Goal: Task Accomplishment & Management: Manage account settings

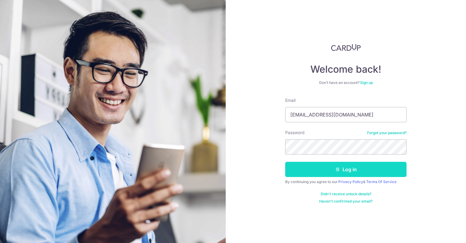
click at [331, 171] on button "Log in" at bounding box center [345, 168] width 121 height 15
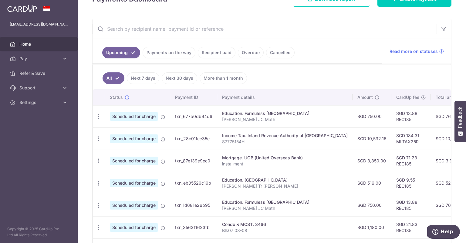
click at [431, 118] on td "SGD 763.88" at bounding box center [450, 116] width 39 height 22
click at [392, 115] on td "SGD 13.88 REC185" at bounding box center [411, 116] width 39 height 22
click at [329, 113] on td "Education. Formuless [GEOGRAPHIC_DATA] [PERSON_NAME] JC Math" at bounding box center [284, 116] width 135 height 22
click at [101, 114] on div "Update payment Cancel payment" at bounding box center [98, 116] width 11 height 11
click at [100, 115] on icon "button" at bounding box center [98, 116] width 6 height 6
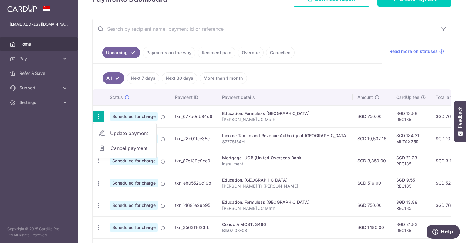
click at [119, 127] on link "Update payment" at bounding box center [124, 133] width 63 height 15
radio input "true"
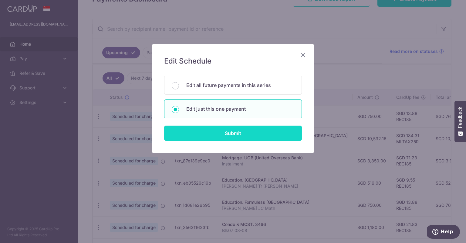
click at [240, 134] on input "Submit" at bounding box center [233, 132] width 138 height 15
radio input "true"
type input "750.00"
type input "[DATE]"
type input "[PERSON_NAME] JC Math"
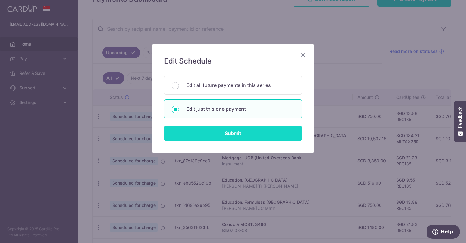
type input "REC185"
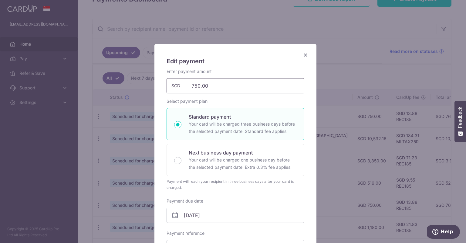
click at [236, 89] on input "750.00" at bounding box center [236, 85] width 138 height 15
type input "1,200.00"
click at [307, 171] on div "Edit payment By clicking apply, you will make changes to all payments to Formul…" at bounding box center [235, 246] width 162 height 404
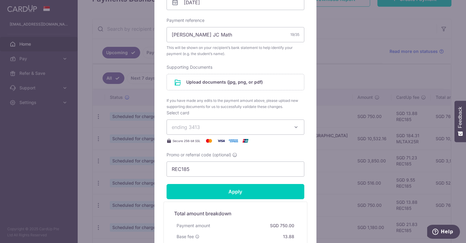
scroll to position [294, 0]
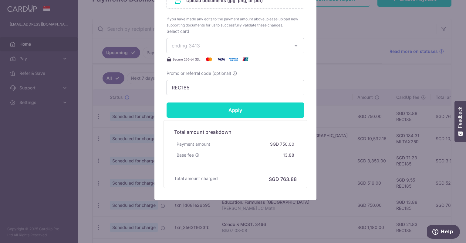
click at [233, 108] on input "Apply" at bounding box center [236, 109] width 138 height 15
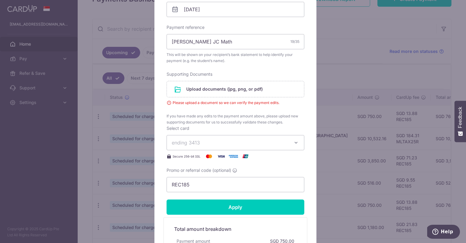
scroll to position [203, 0]
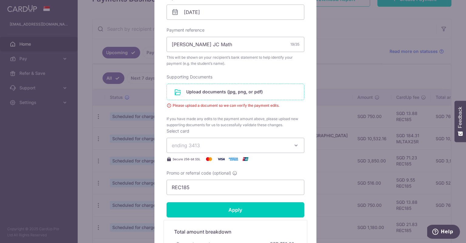
click at [217, 90] on input "file" at bounding box center [235, 92] width 137 height 16
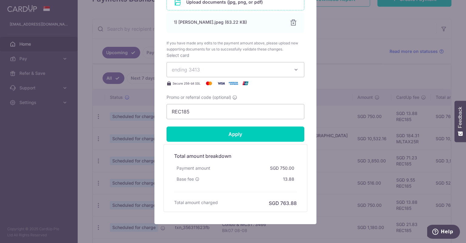
scroll to position [317, 0]
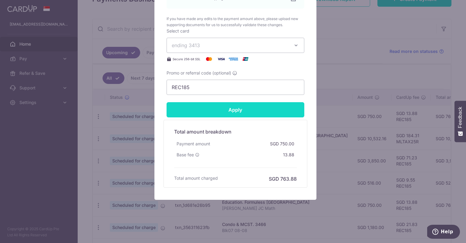
click at [225, 114] on input "Apply" at bounding box center [236, 109] width 138 height 15
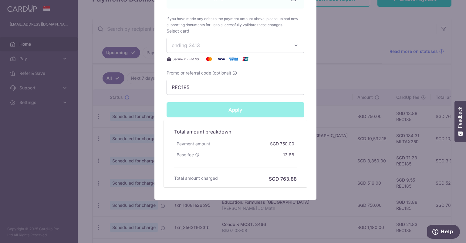
type input "Successfully Applied"
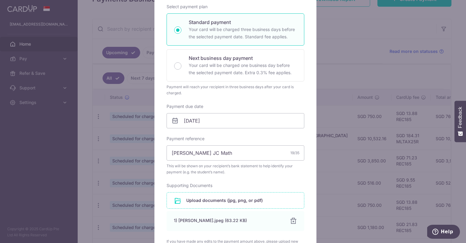
scroll to position [34, 0]
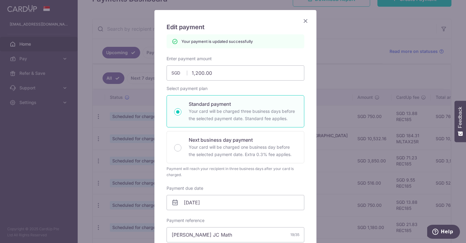
click at [305, 22] on icon "Close" at bounding box center [305, 21] width 7 height 8
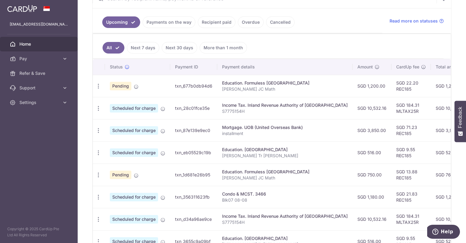
scroll to position [159, 0]
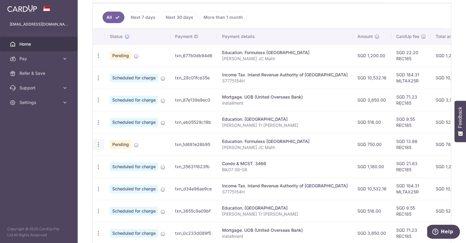
click at [101, 142] on div "Update payment Cancel payment" at bounding box center [98, 144] width 11 height 11
click at [98, 59] on icon "button" at bounding box center [98, 56] width 6 height 6
click at [126, 160] on span "Update payment" at bounding box center [130, 160] width 41 height 7
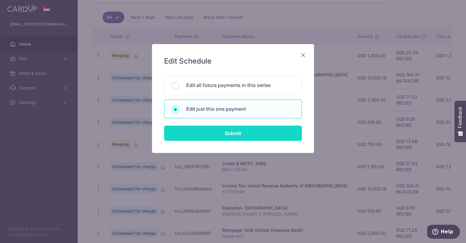
click at [226, 132] on input "Submit" at bounding box center [233, 132] width 138 height 15
radio input "true"
type input "750.00"
type input "[DATE]"
type input "[PERSON_NAME] JC Math"
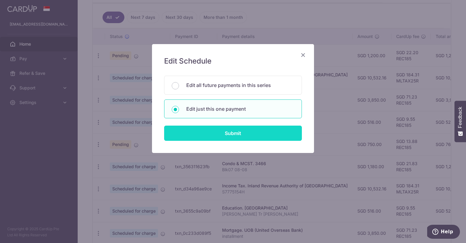
type input "REC185"
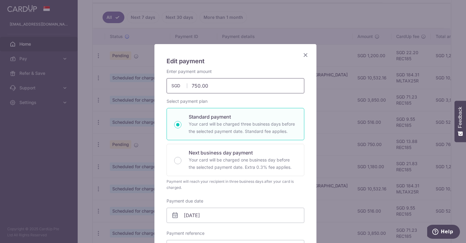
click at [229, 91] on input "750.00" at bounding box center [236, 85] width 138 height 15
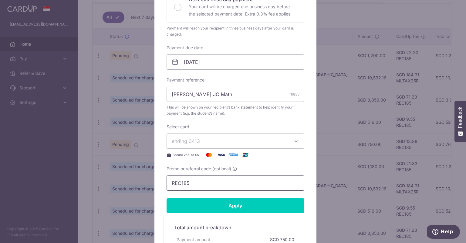
scroll to position [182, 0]
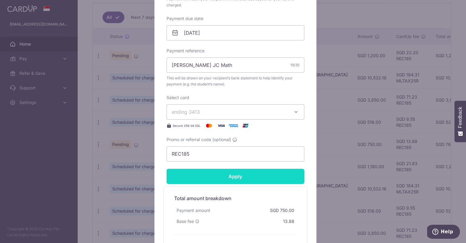
type input "600.00"
click at [240, 173] on input "Apply" at bounding box center [236, 175] width 138 height 15
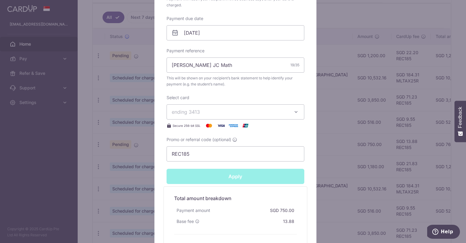
type input "Successfully Applied"
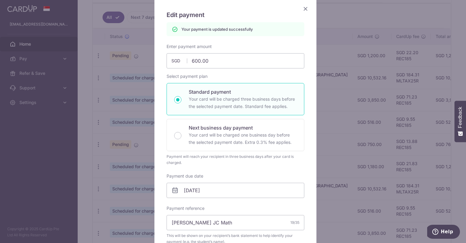
scroll to position [21, 0]
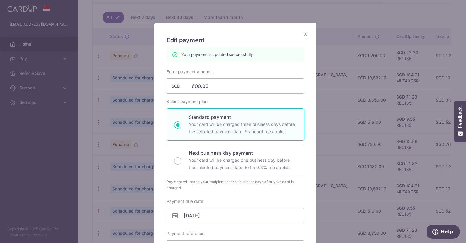
click at [304, 35] on icon "Close" at bounding box center [305, 34] width 7 height 8
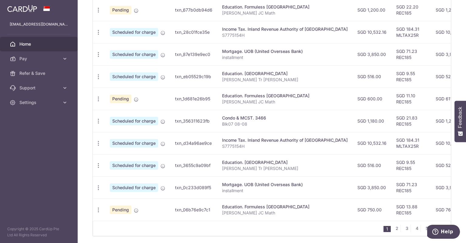
scroll to position [228, 0]
